Goal: Task Accomplishment & Management: Manage account settings

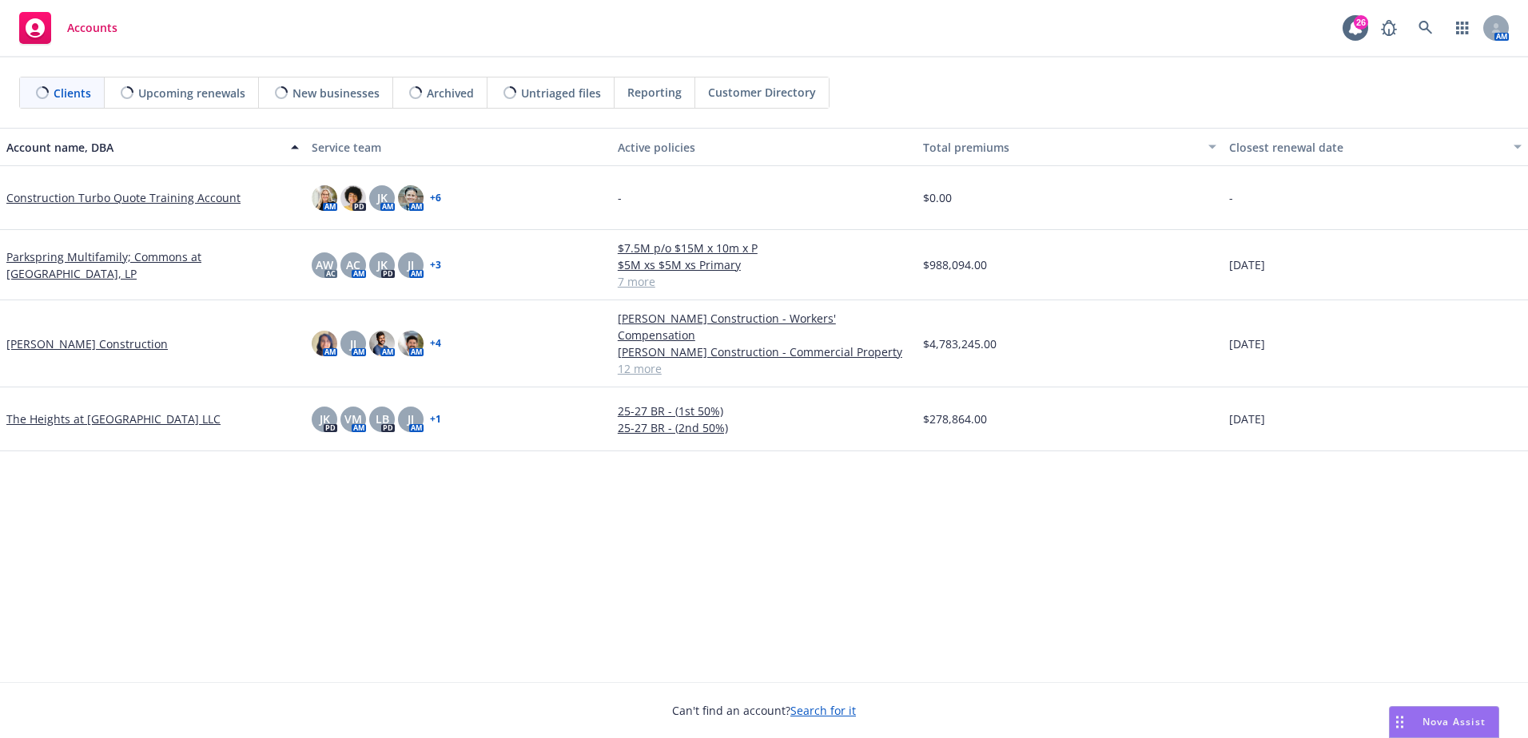
click at [656, 98] on span "Reporting" at bounding box center [654, 92] width 54 height 17
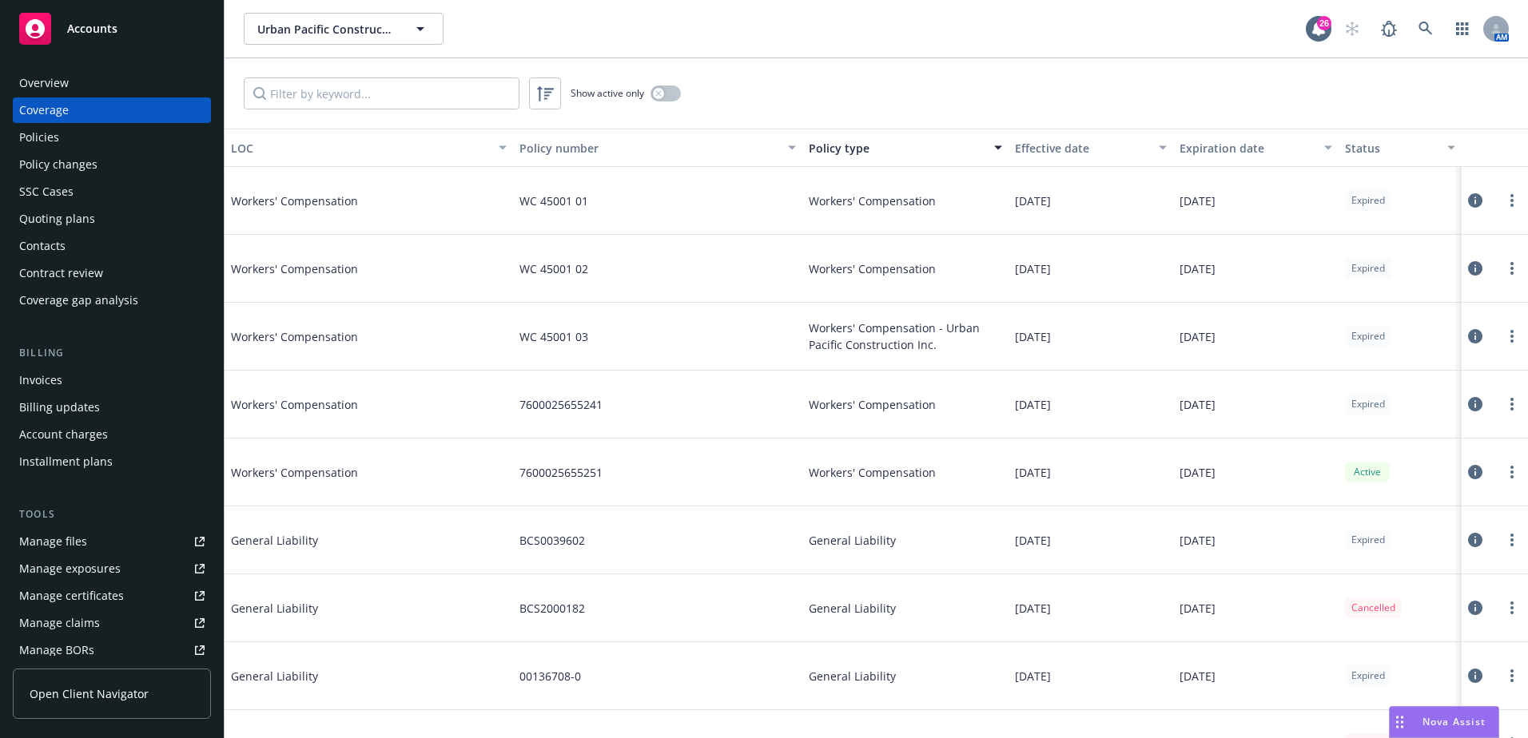
click at [1017, 141] on div "Effective date" at bounding box center [1082, 148] width 134 height 17
click at [131, 122] on div "Coverage" at bounding box center [111, 111] width 185 height 26
click at [127, 129] on div "Policies" at bounding box center [111, 138] width 185 height 26
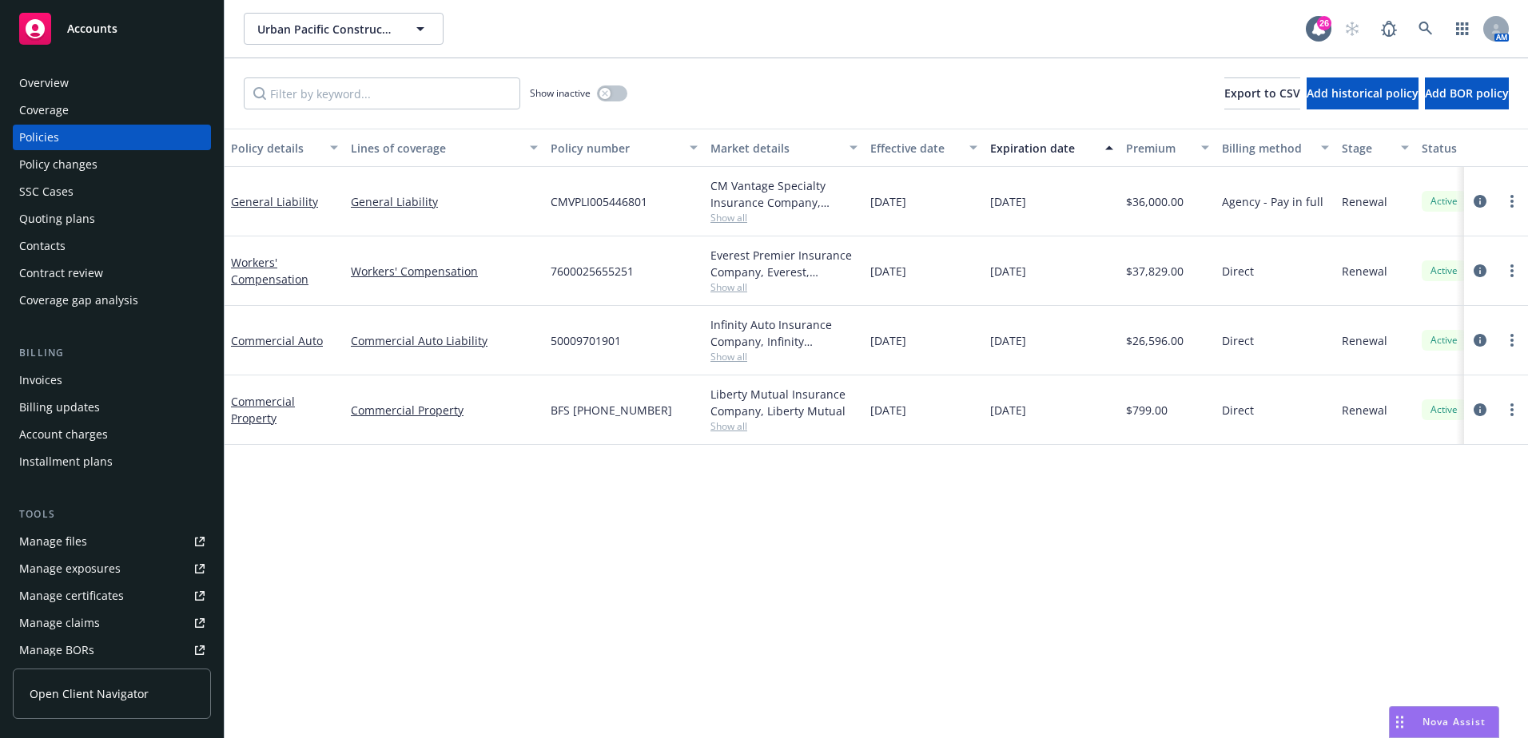
click at [587, 583] on div "Policy details Lines of coverage Policy number Market details Effective date Ex…" at bounding box center [876, 434] width 1303 height 610
click at [776, 594] on div "Policy details Lines of coverage Policy number Market details Effective date Ex…" at bounding box center [876, 434] width 1303 height 610
click at [642, 571] on div "Policy details Lines of coverage Policy number Market details Effective date Ex…" at bounding box center [876, 434] width 1303 height 610
click at [451, 674] on div "Policy details Lines of coverage Policy number Market details Effective date Ex…" at bounding box center [876, 434] width 1303 height 610
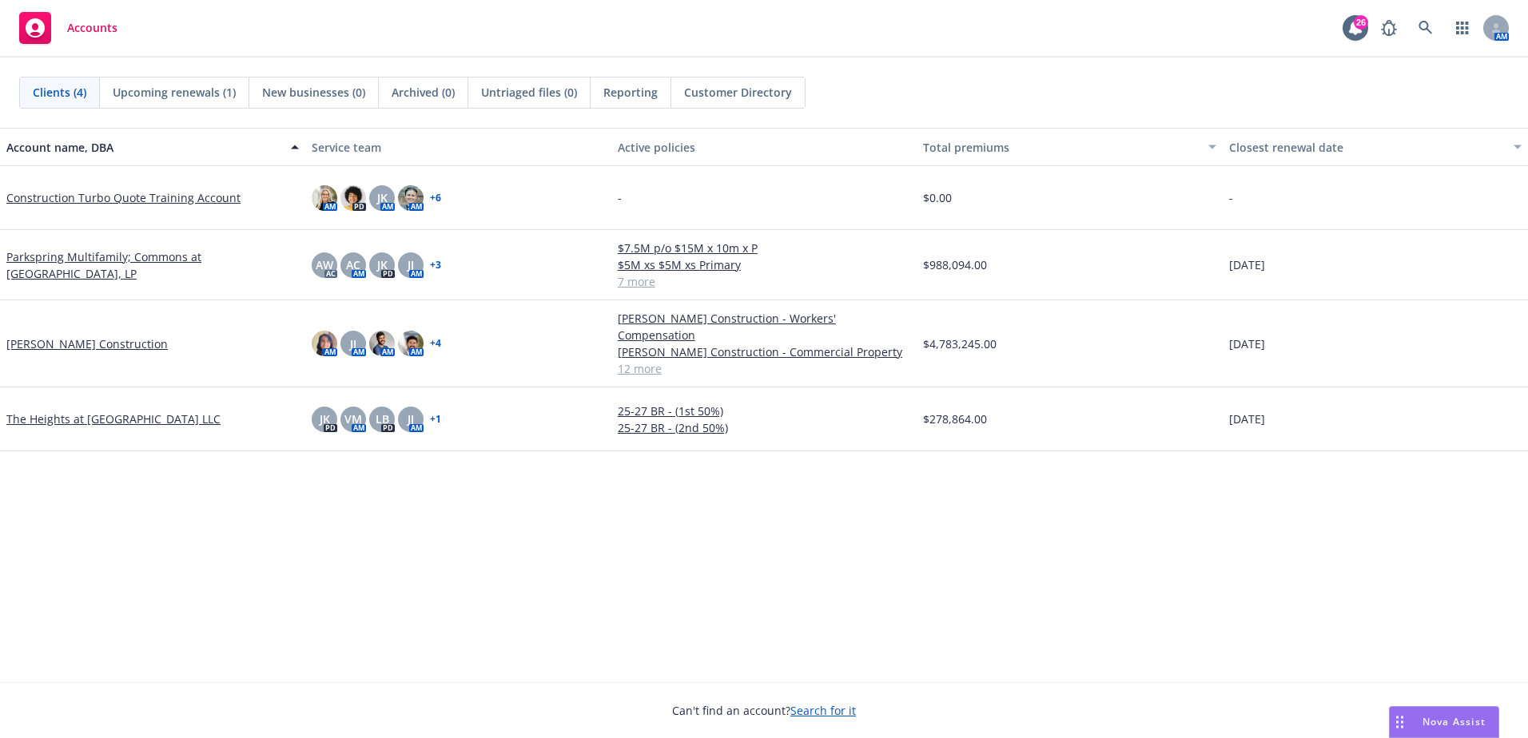
click at [115, 336] on link "[PERSON_NAME] Construction" at bounding box center [86, 344] width 161 height 17
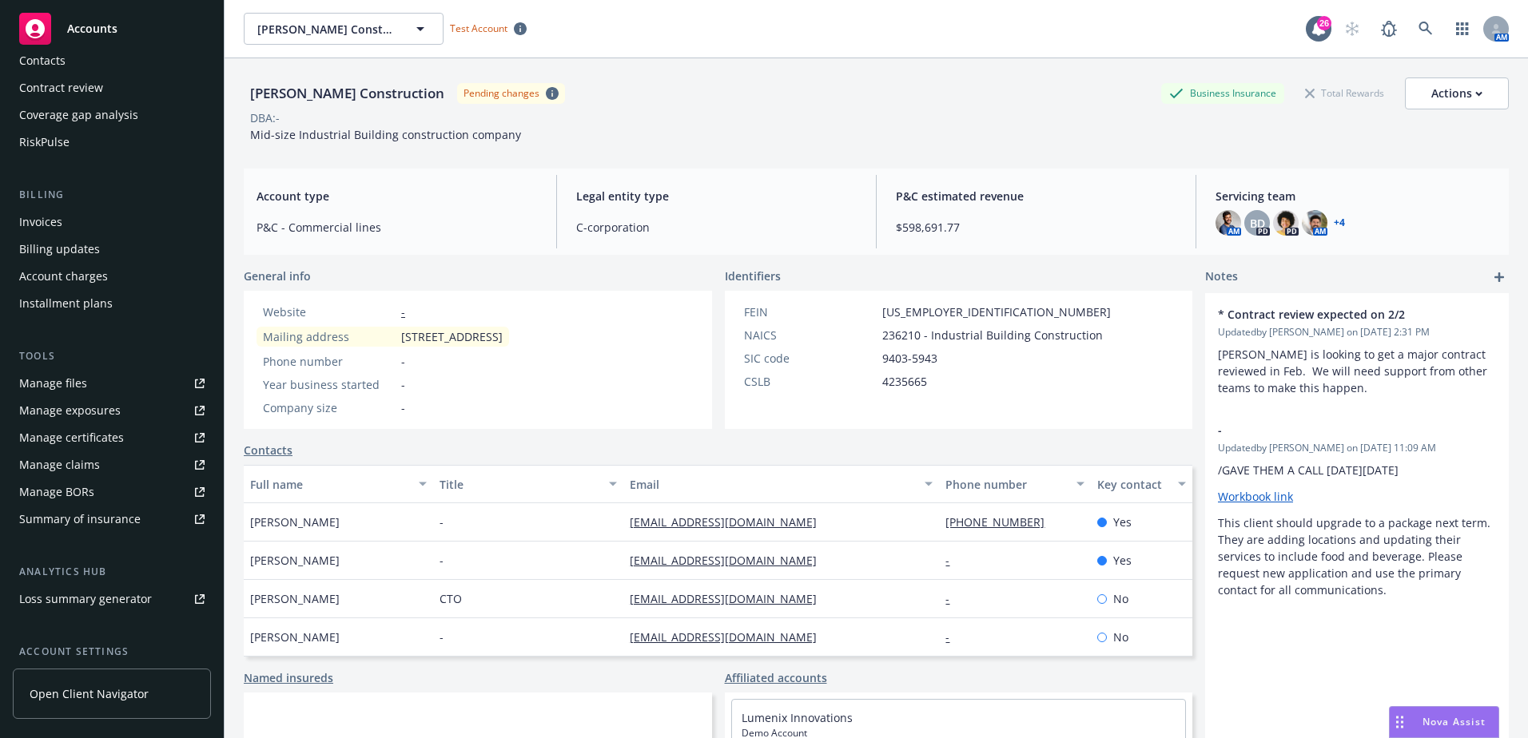
scroll to position [240, 0]
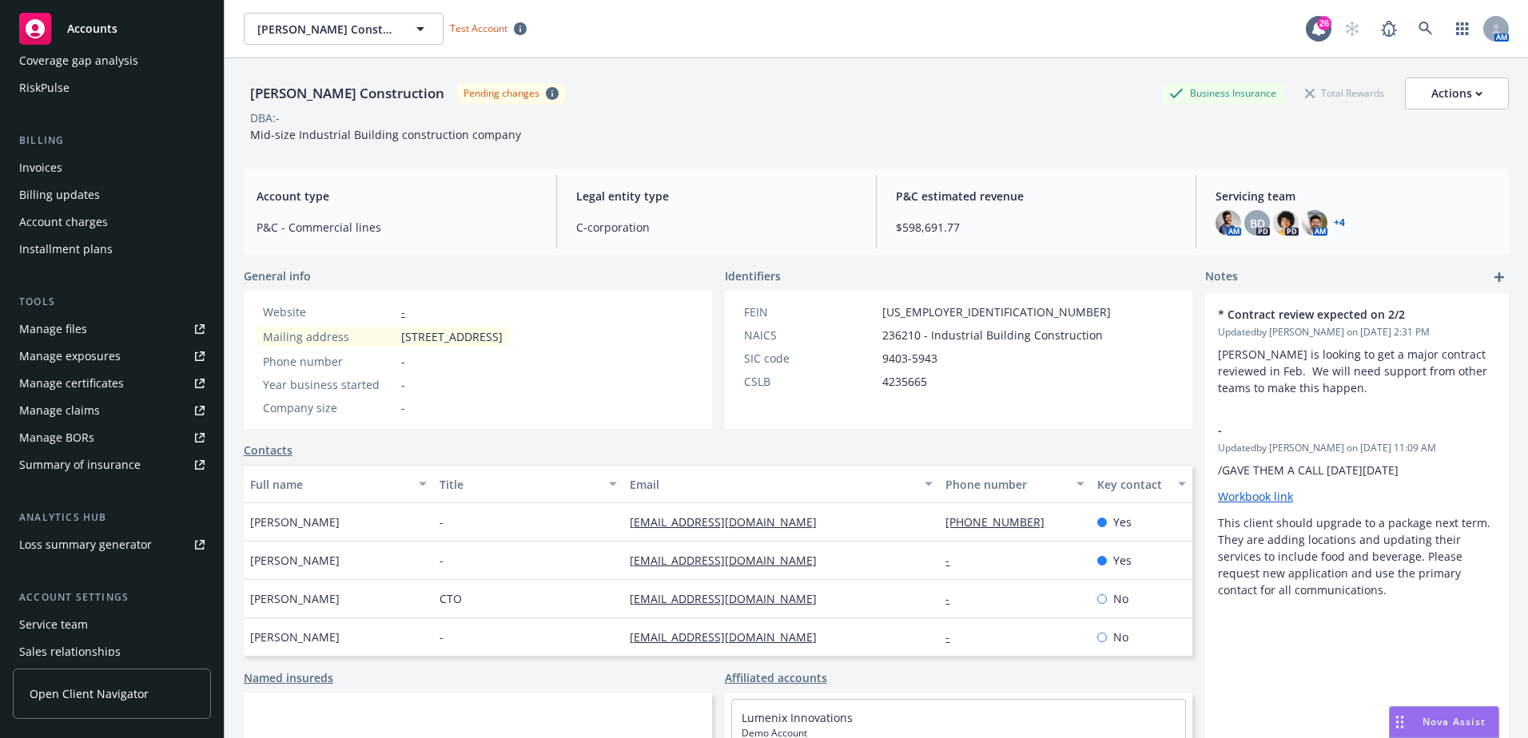
click at [65, 384] on div "Manage certificates" at bounding box center [71, 384] width 105 height 26
